Goal: Register for event/course

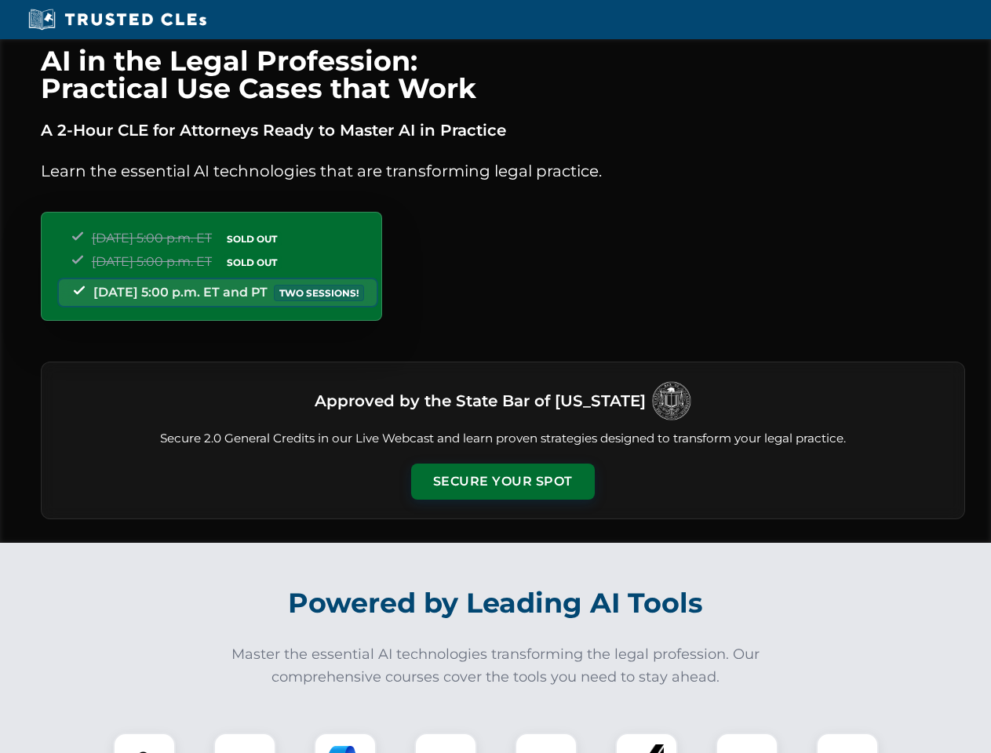
click at [502, 482] on button "Secure Your Spot" at bounding box center [503, 482] width 184 height 36
click at [144, 743] on img at bounding box center [145, 765] width 46 height 46
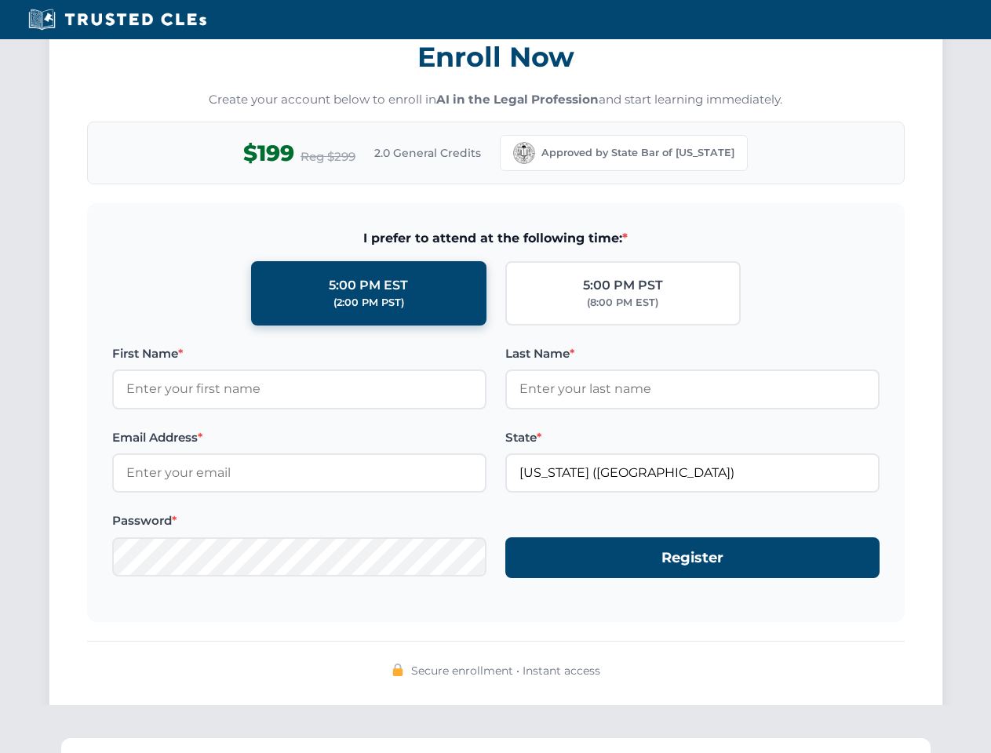
scroll to position [1540, 0]
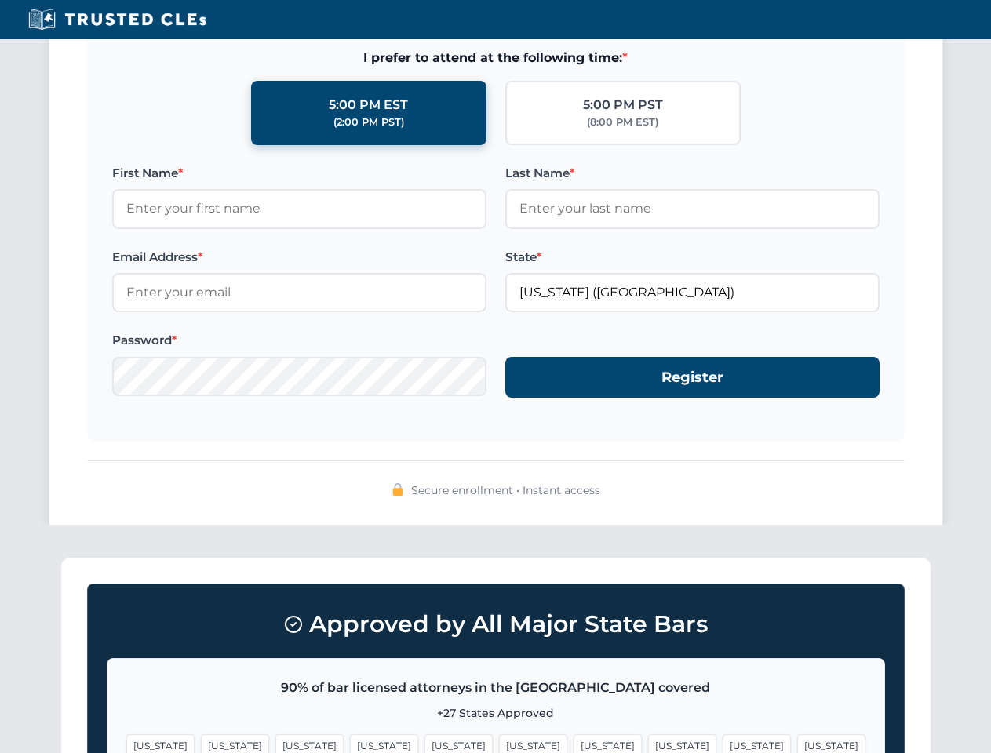
click at [574, 743] on span "[US_STATE]" at bounding box center [608, 745] width 68 height 23
click at [723, 743] on span "[US_STATE]" at bounding box center [757, 745] width 68 height 23
